Goal: Task Accomplishment & Management: Manage account settings

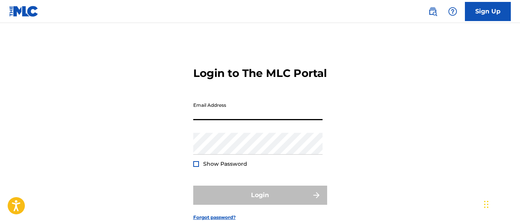
click at [213, 113] on input "Email Address" at bounding box center [257, 109] width 129 height 22
type input "[EMAIL_ADDRESS][DOMAIN_NAME]"
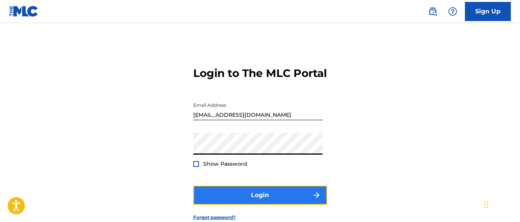
click at [213, 192] on button "Login" at bounding box center [260, 195] width 134 height 19
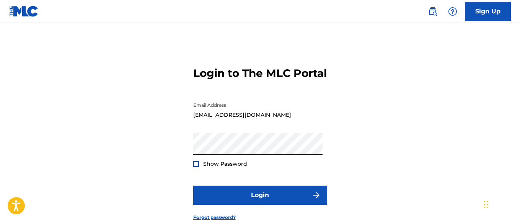
click at [195, 161] on div at bounding box center [196, 164] width 6 height 6
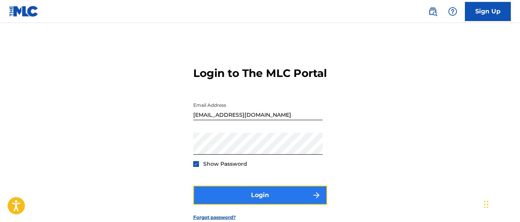
click at [231, 193] on button "Login" at bounding box center [260, 195] width 134 height 19
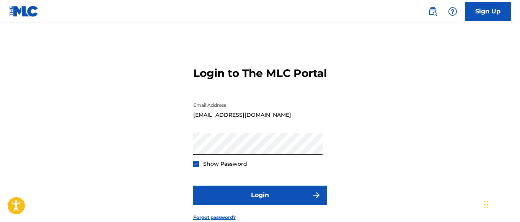
click at [193, 115] on input "[EMAIL_ADDRESS][DOMAIN_NAME]" at bounding box center [257, 109] width 129 height 22
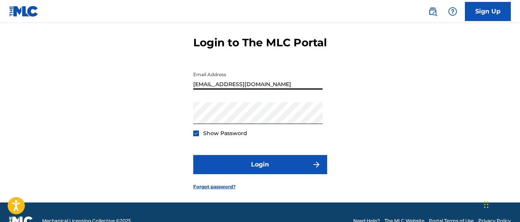
scroll to position [32, 0]
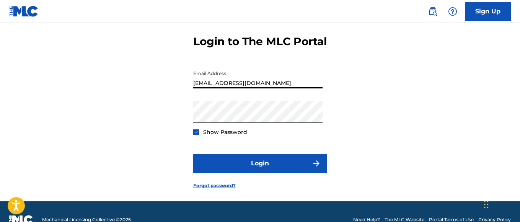
click at [259, 83] on input "[EMAIL_ADDRESS][DOMAIN_NAME]" at bounding box center [257, 78] width 129 height 22
